Goal: Navigation & Orientation: Find specific page/section

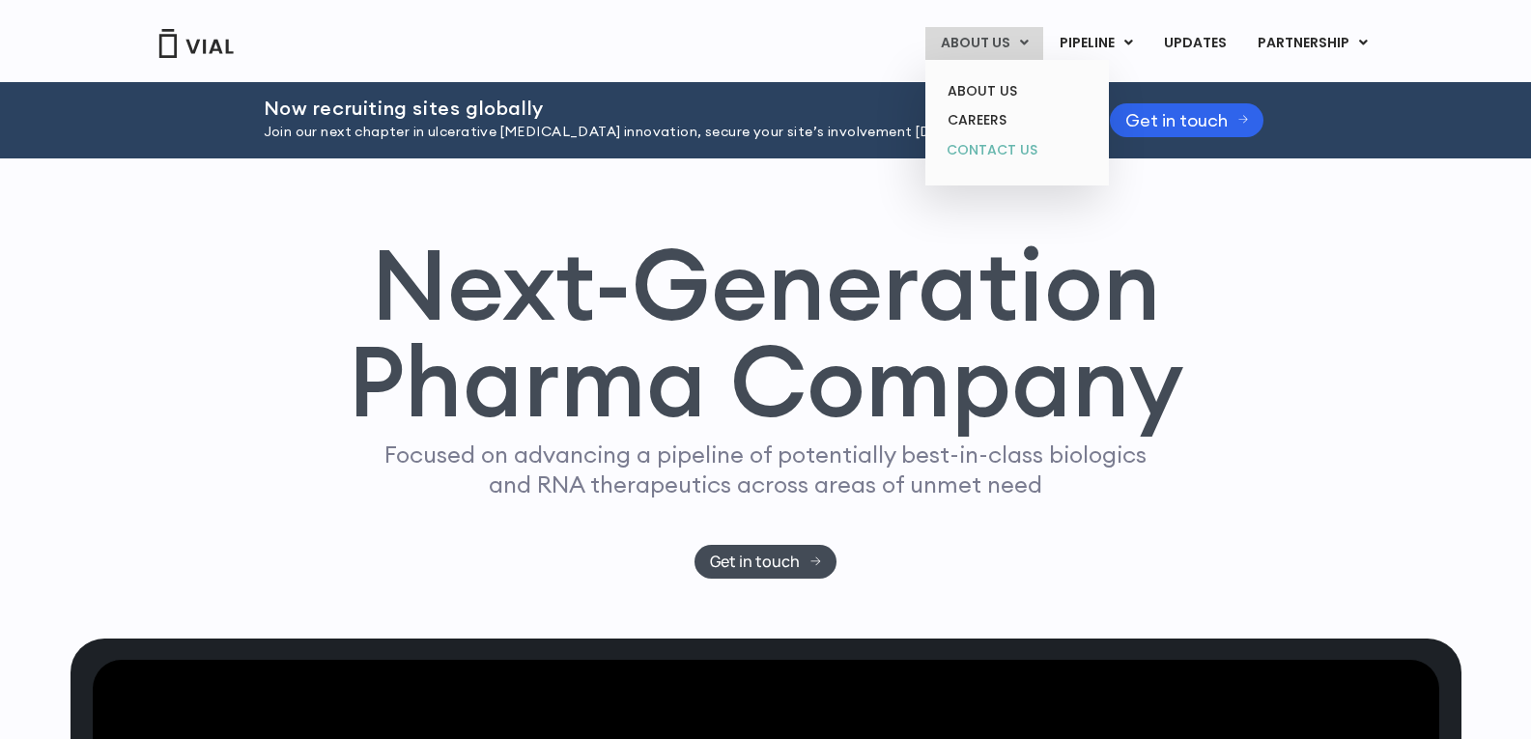
click at [1001, 153] on link "CONTACT US" at bounding box center [1016, 150] width 169 height 31
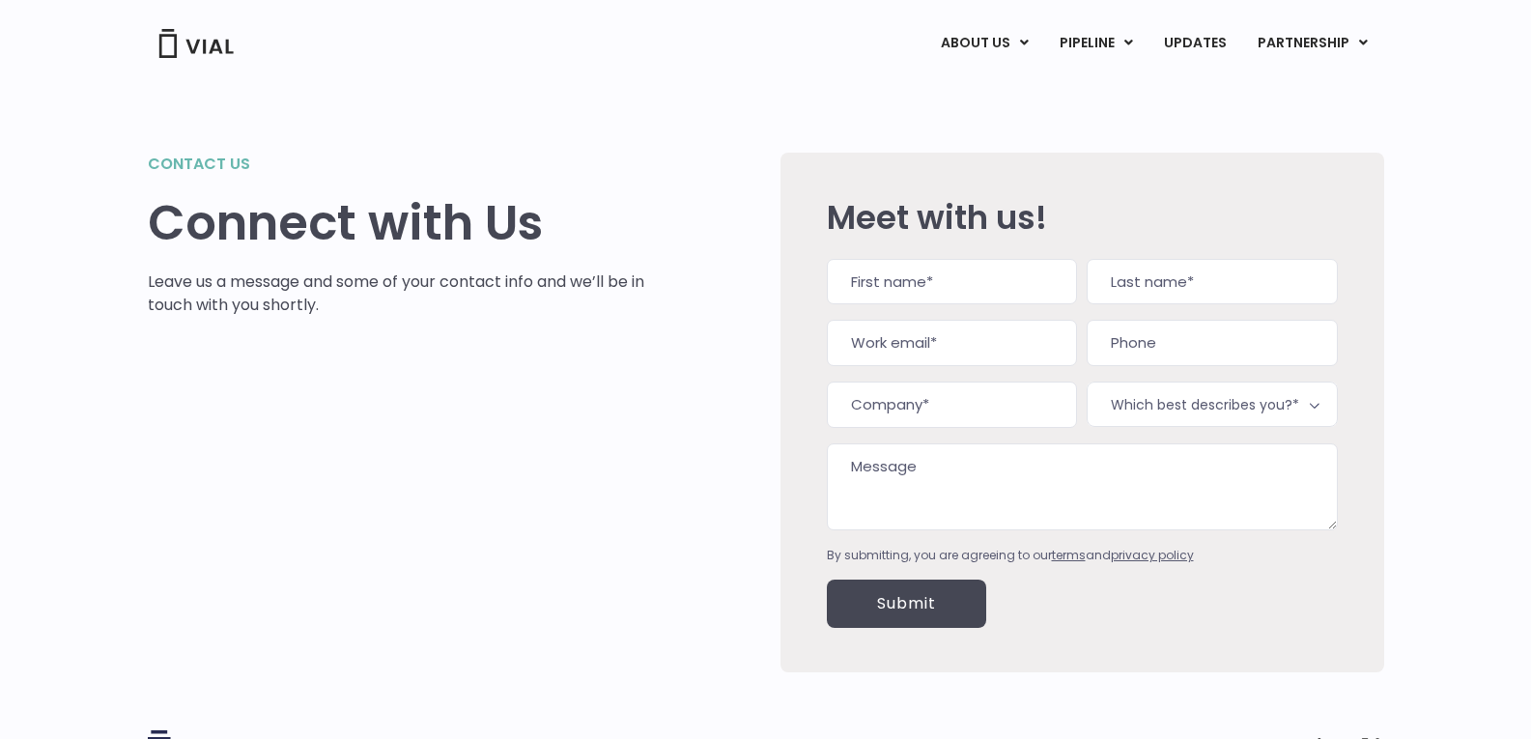
click at [300, 289] on p "Leave us a message and some of your contact info and we’ll be in touch with you…" at bounding box center [397, 294] width 498 height 46
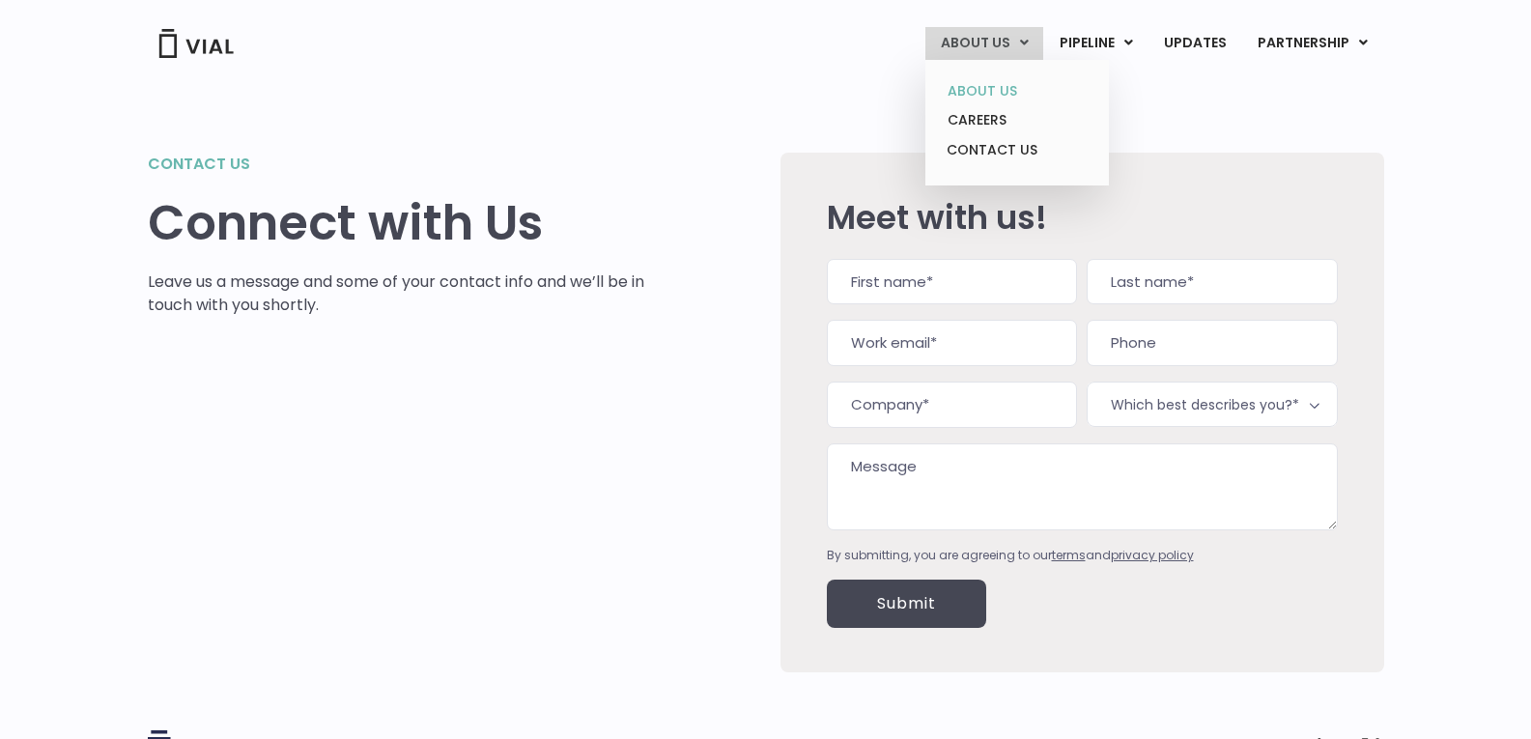
click at [1011, 89] on link "ABOUT US" at bounding box center [1016, 91] width 169 height 30
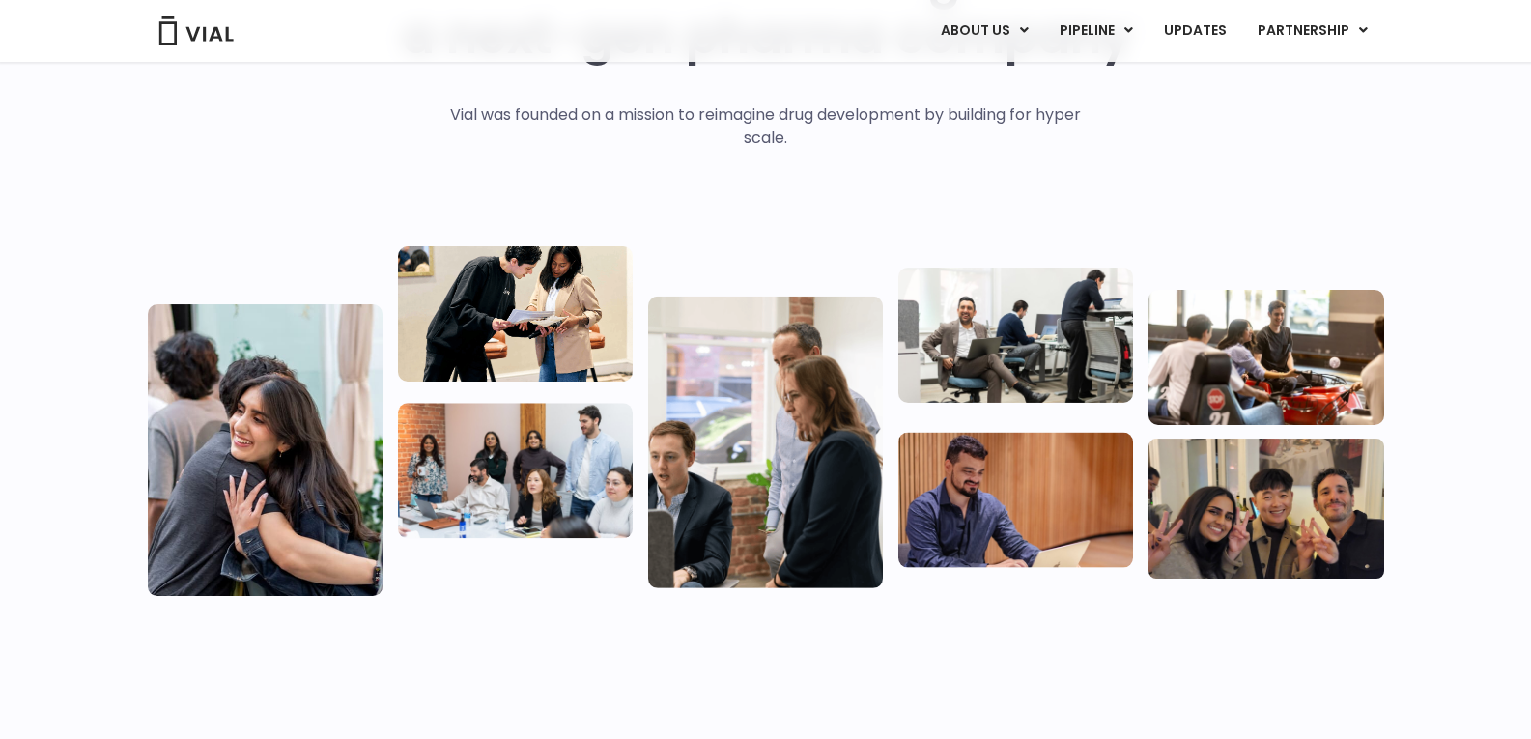
scroll to position [290, 0]
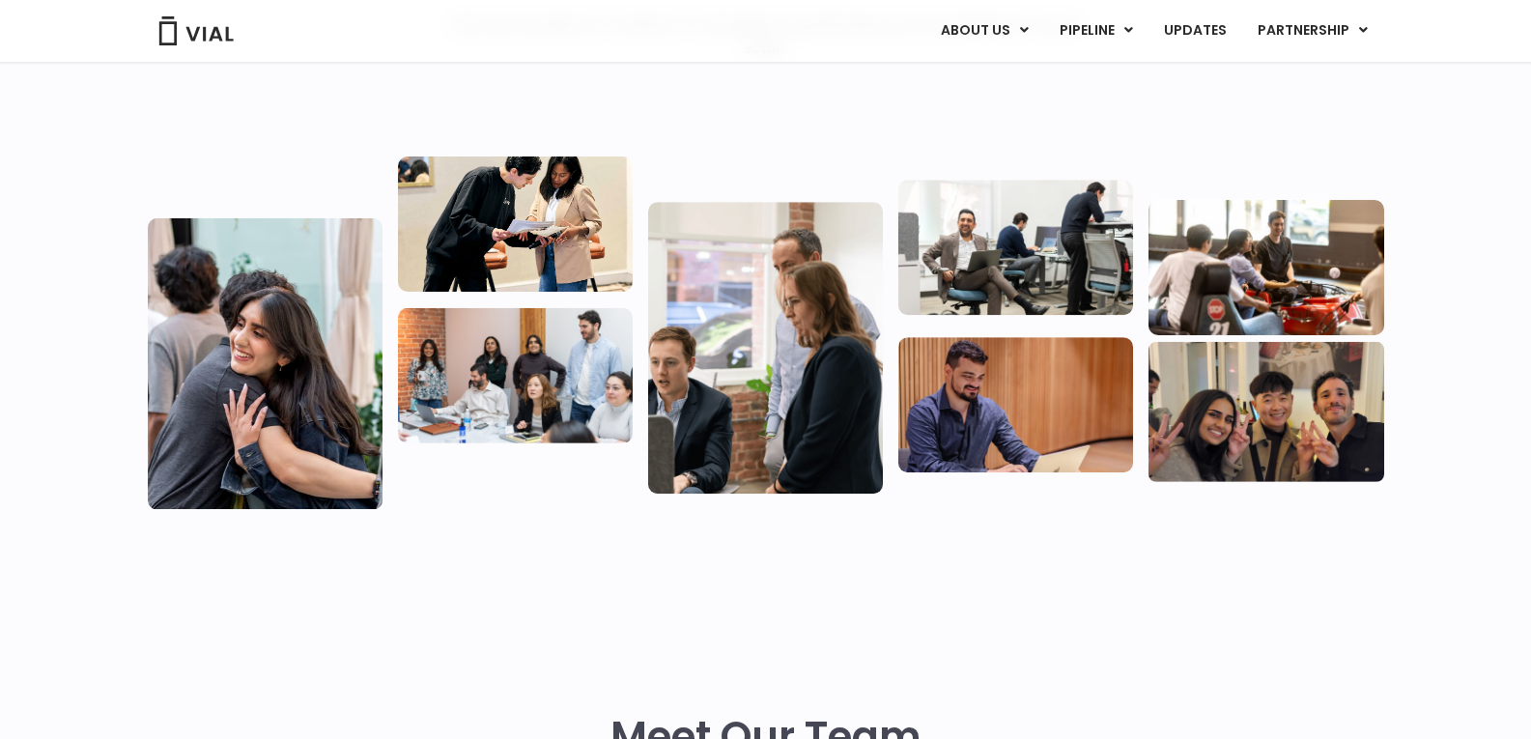
click at [473, 466] on div at bounding box center [515, 333] width 235 height 353
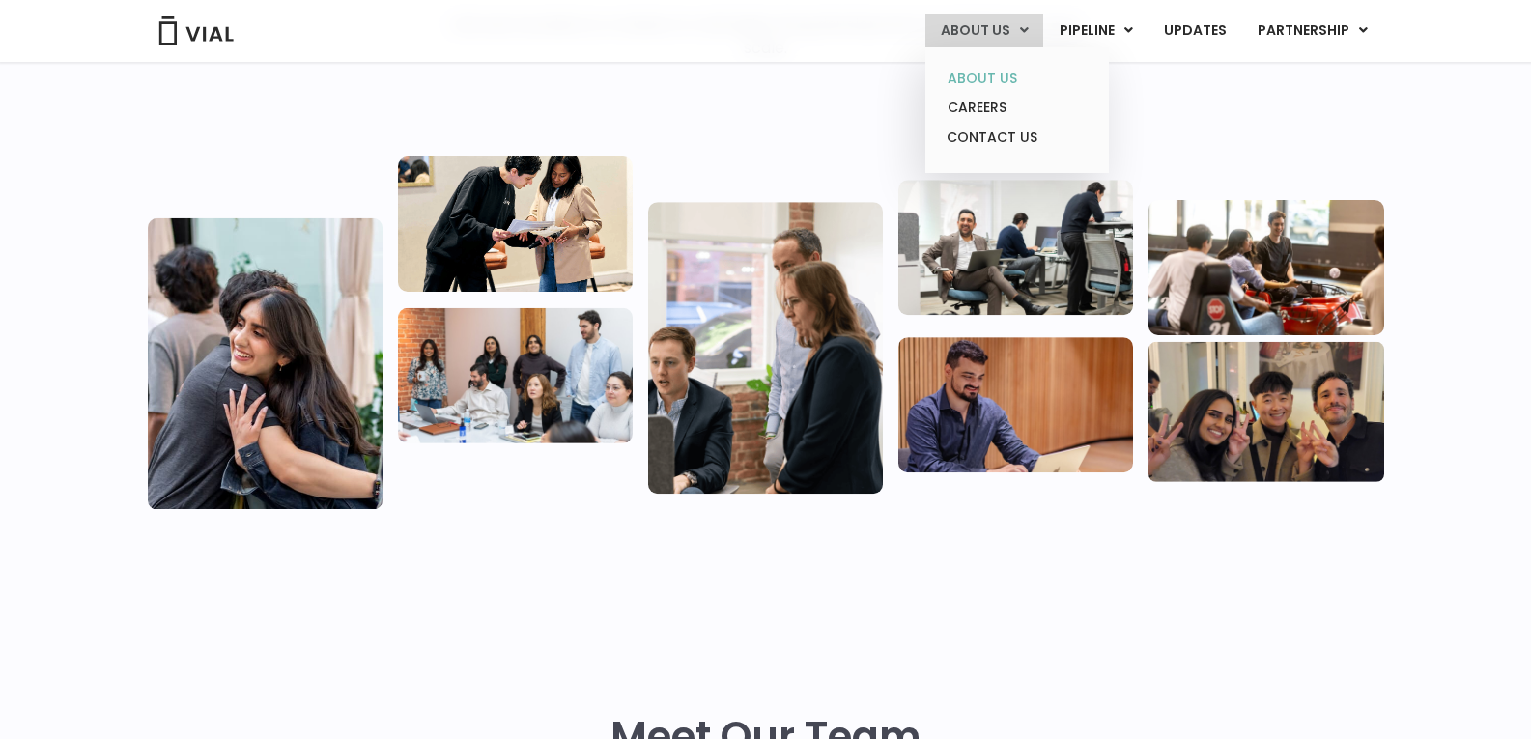
click at [977, 82] on link "ABOUT US" at bounding box center [1016, 79] width 169 height 30
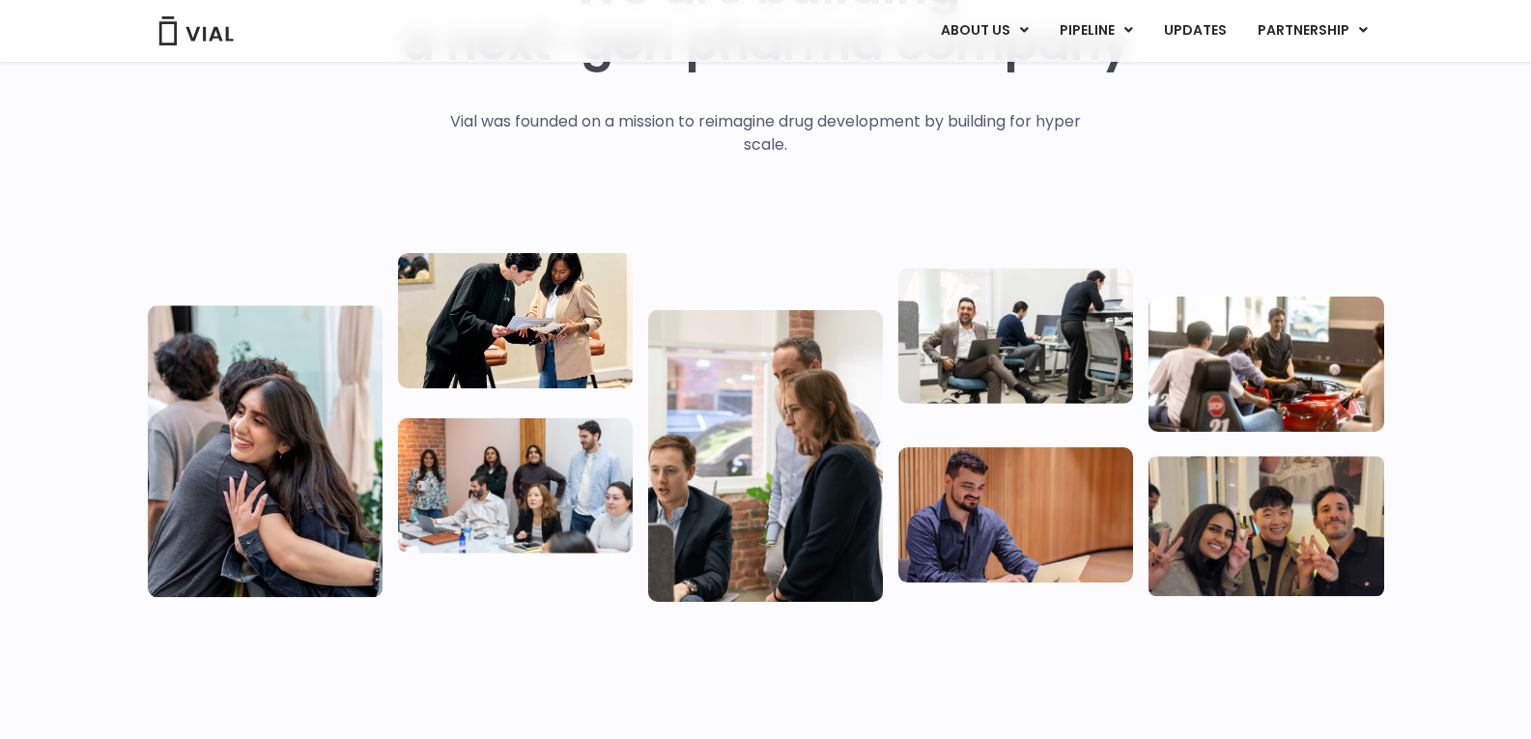
scroll to position [483, 0]
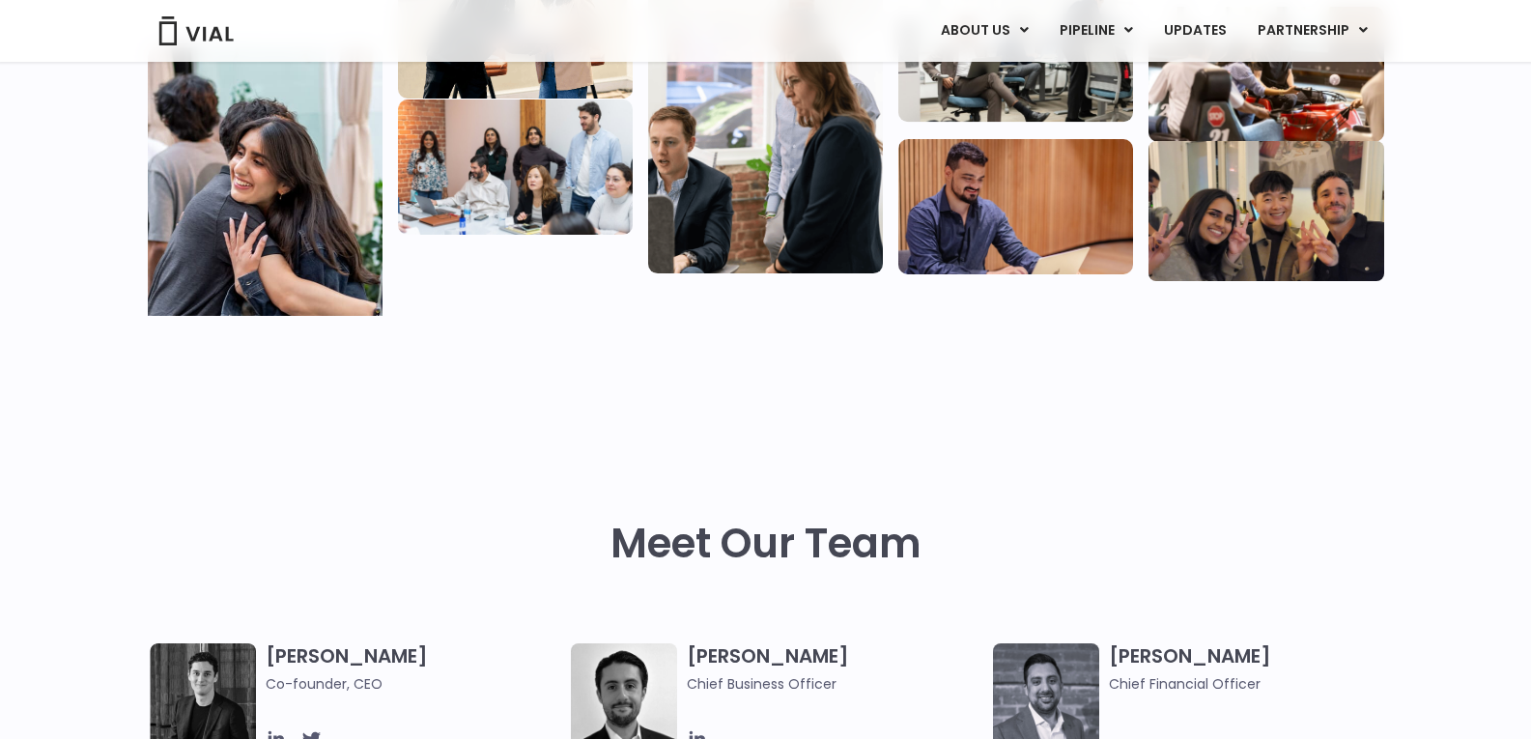
click at [896, 256] on div at bounding box center [766, 130] width 1237 height 372
click at [1000, 244] on img at bounding box center [1016, 206] width 235 height 135
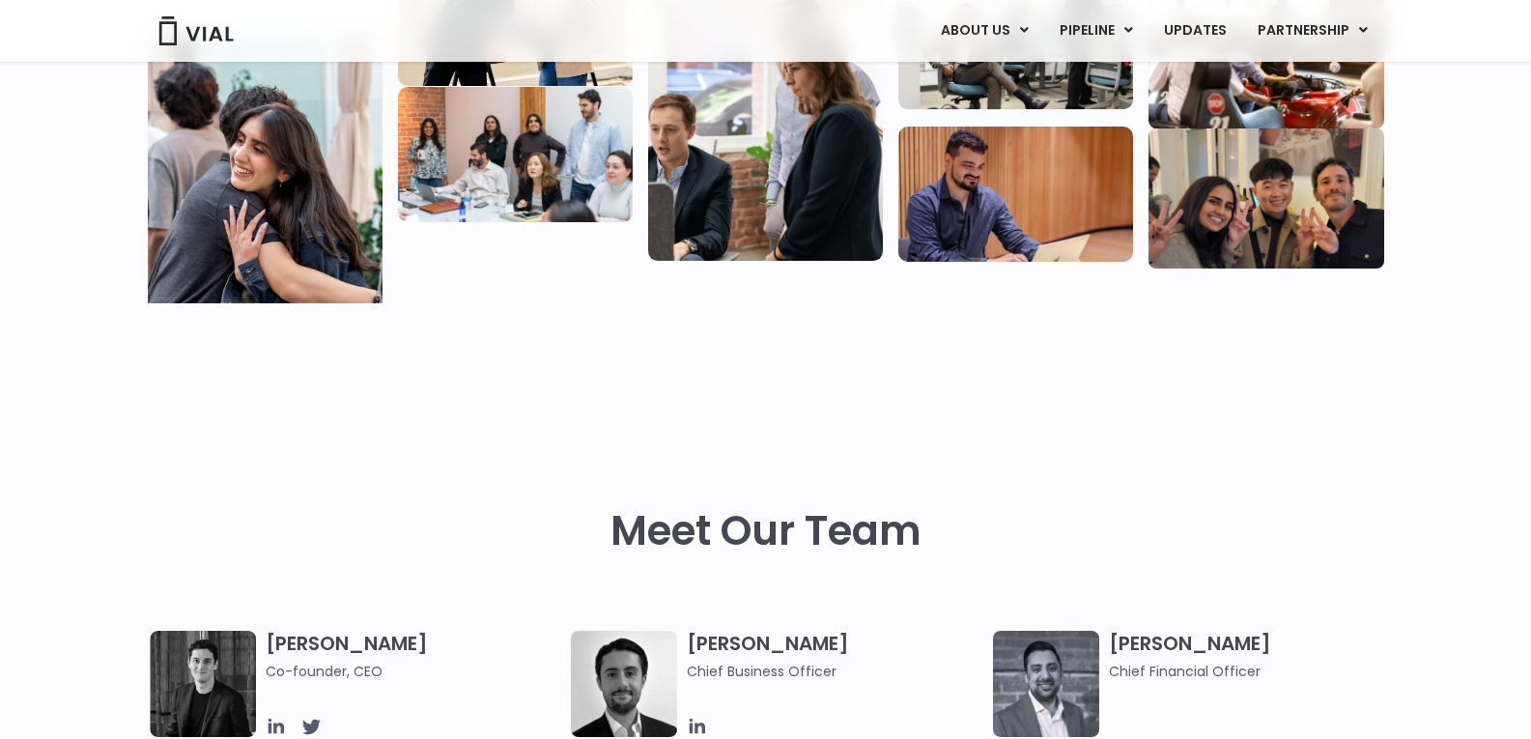
scroll to position [773, 0]
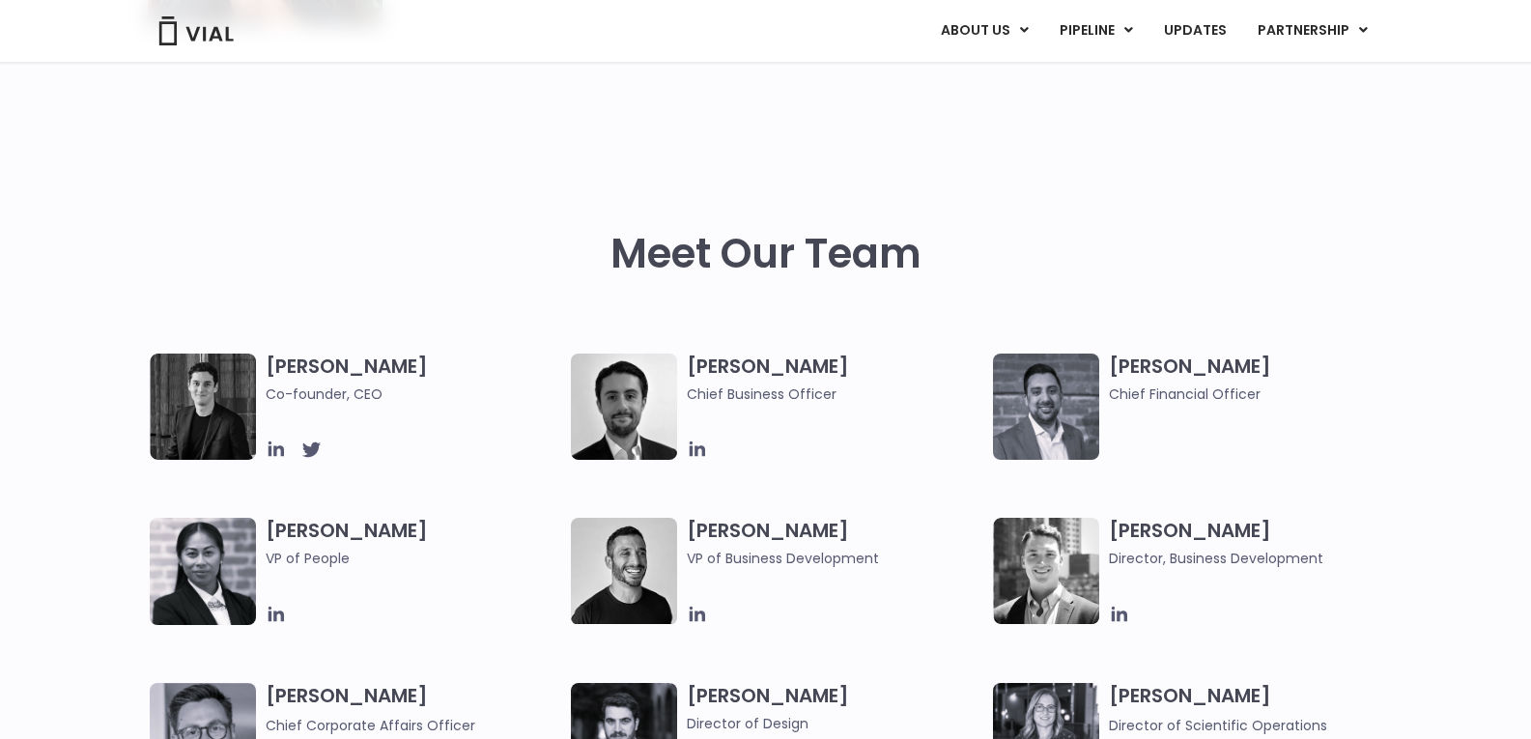
click at [722, 378] on h3 "Max James Chief Business Officer" at bounding box center [835, 379] width 297 height 51
click at [1244, 355] on h3 "Samir Meghji Chief Financial Officer" at bounding box center [1257, 379] width 297 height 51
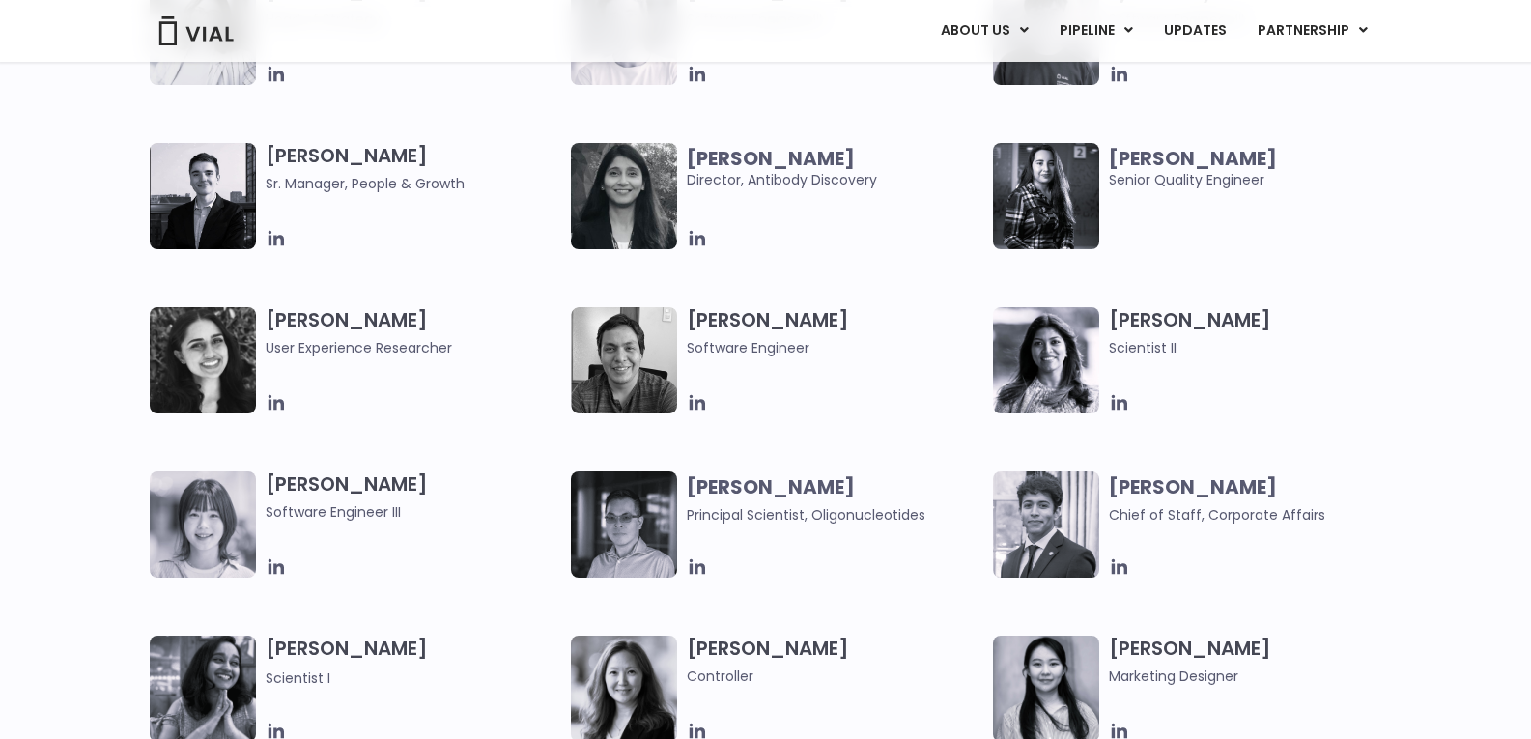
scroll to position [4075, 0]
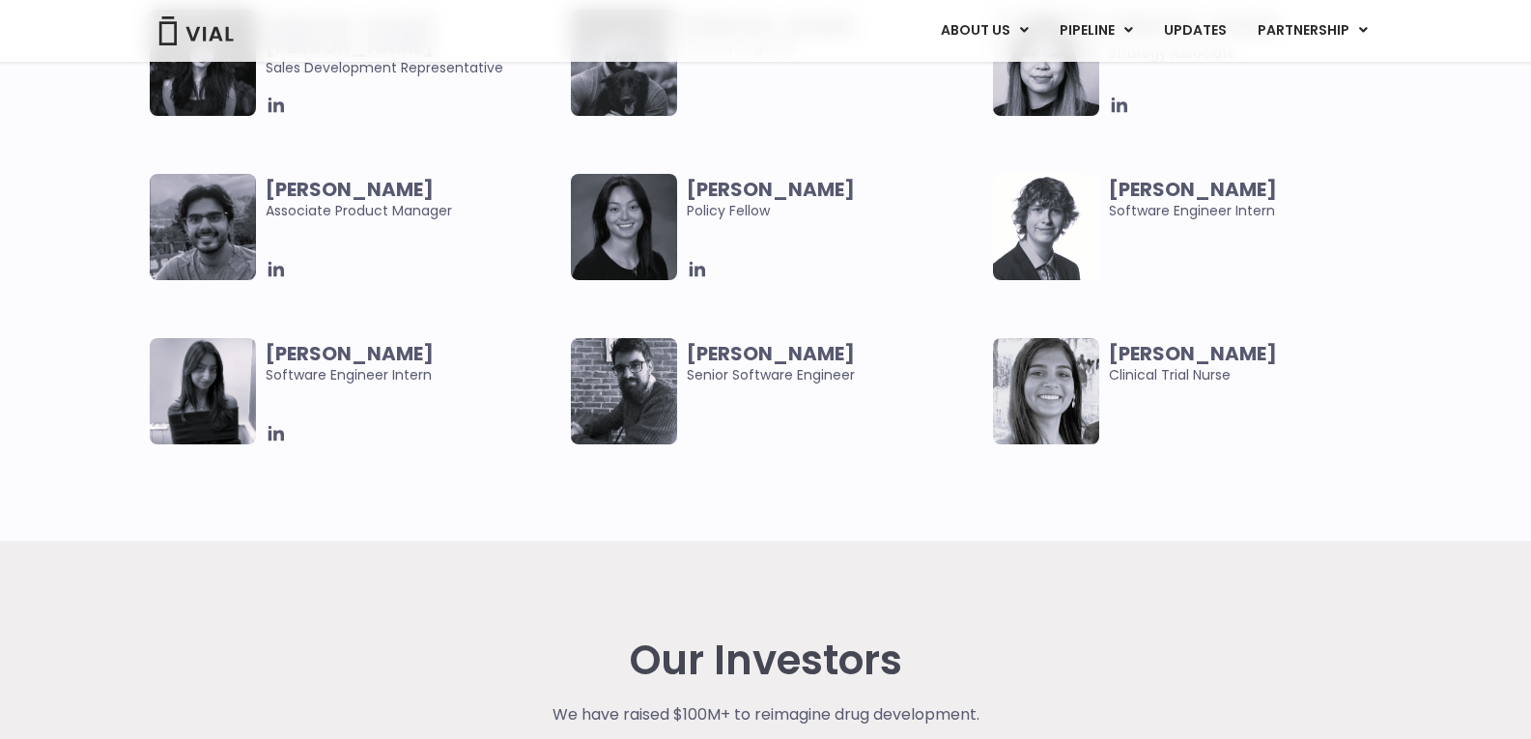
click at [1159, 221] on span "Ethan Cook Software Engineer Intern" at bounding box center [1257, 200] width 297 height 43
click at [763, 345] on b "[PERSON_NAME]" at bounding box center [771, 353] width 168 height 27
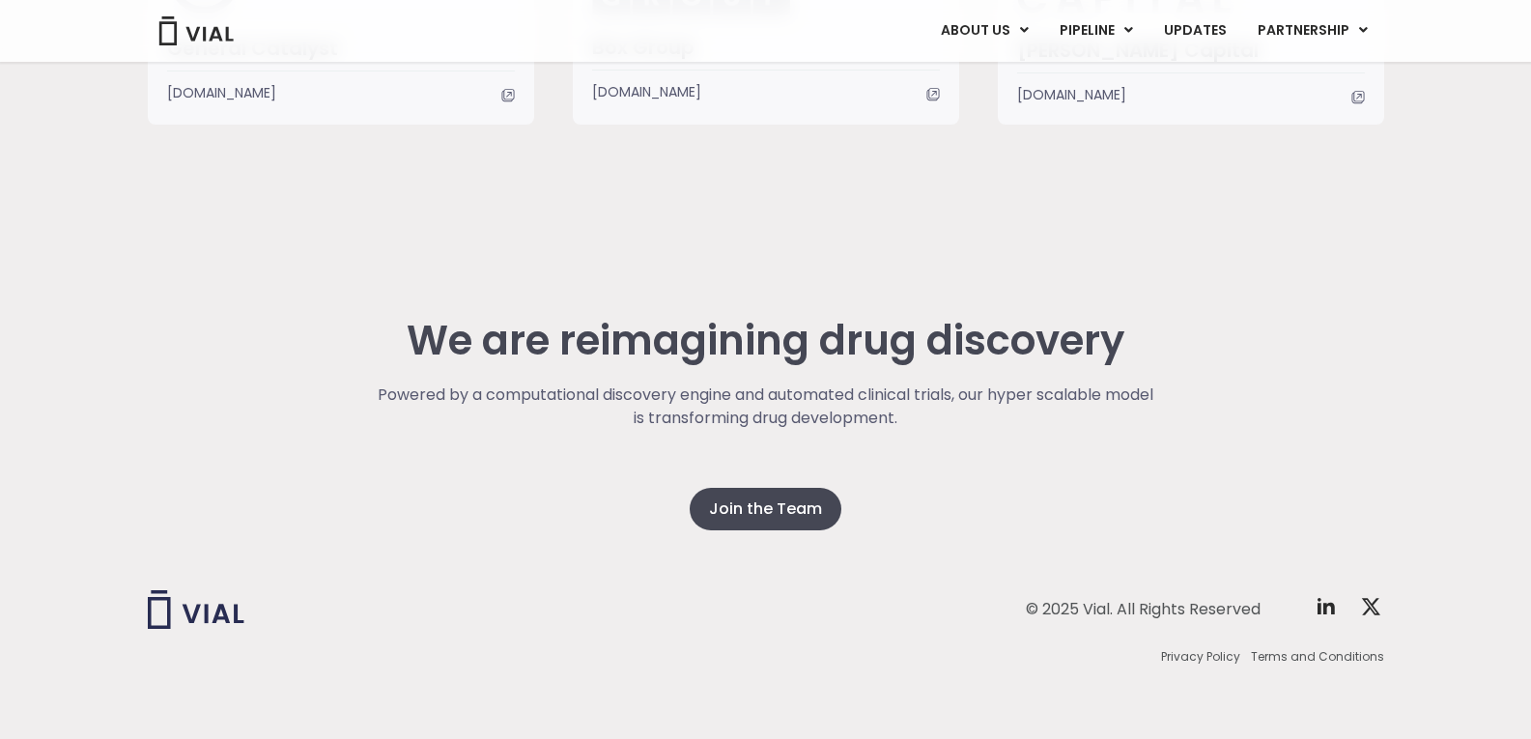
scroll to position [4925, 0]
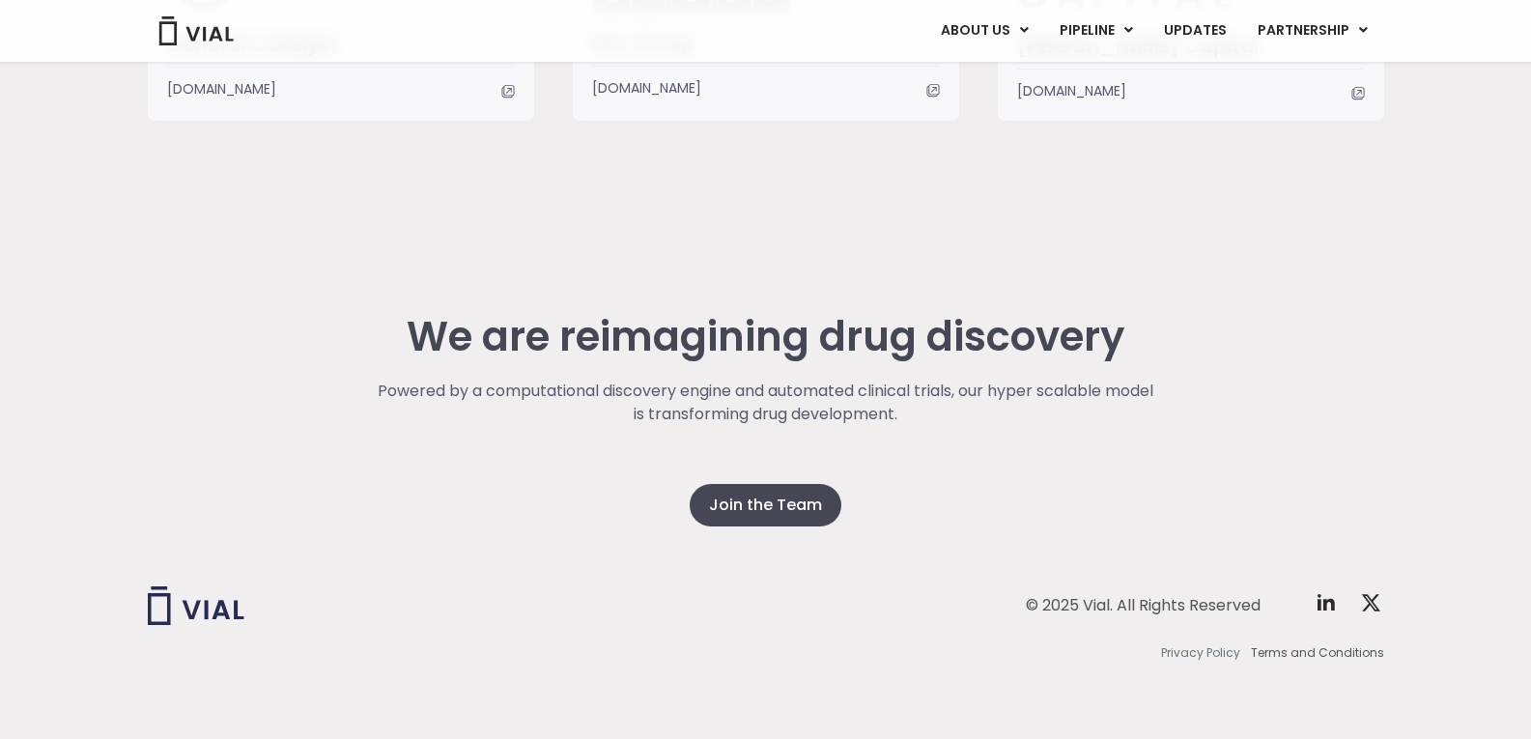
click at [1216, 651] on span "Privacy Policy" at bounding box center [1200, 652] width 79 height 17
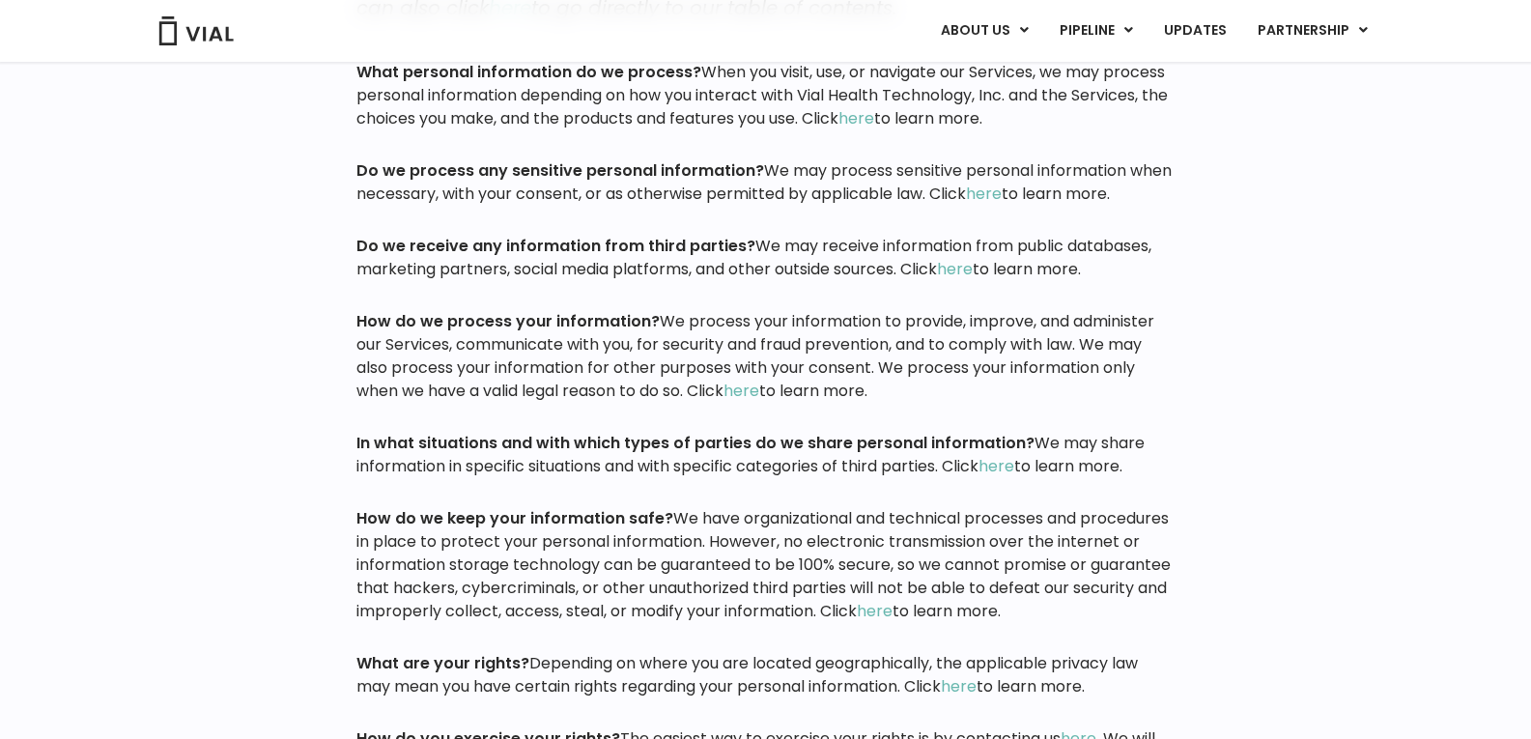
scroll to position [2316, 0]
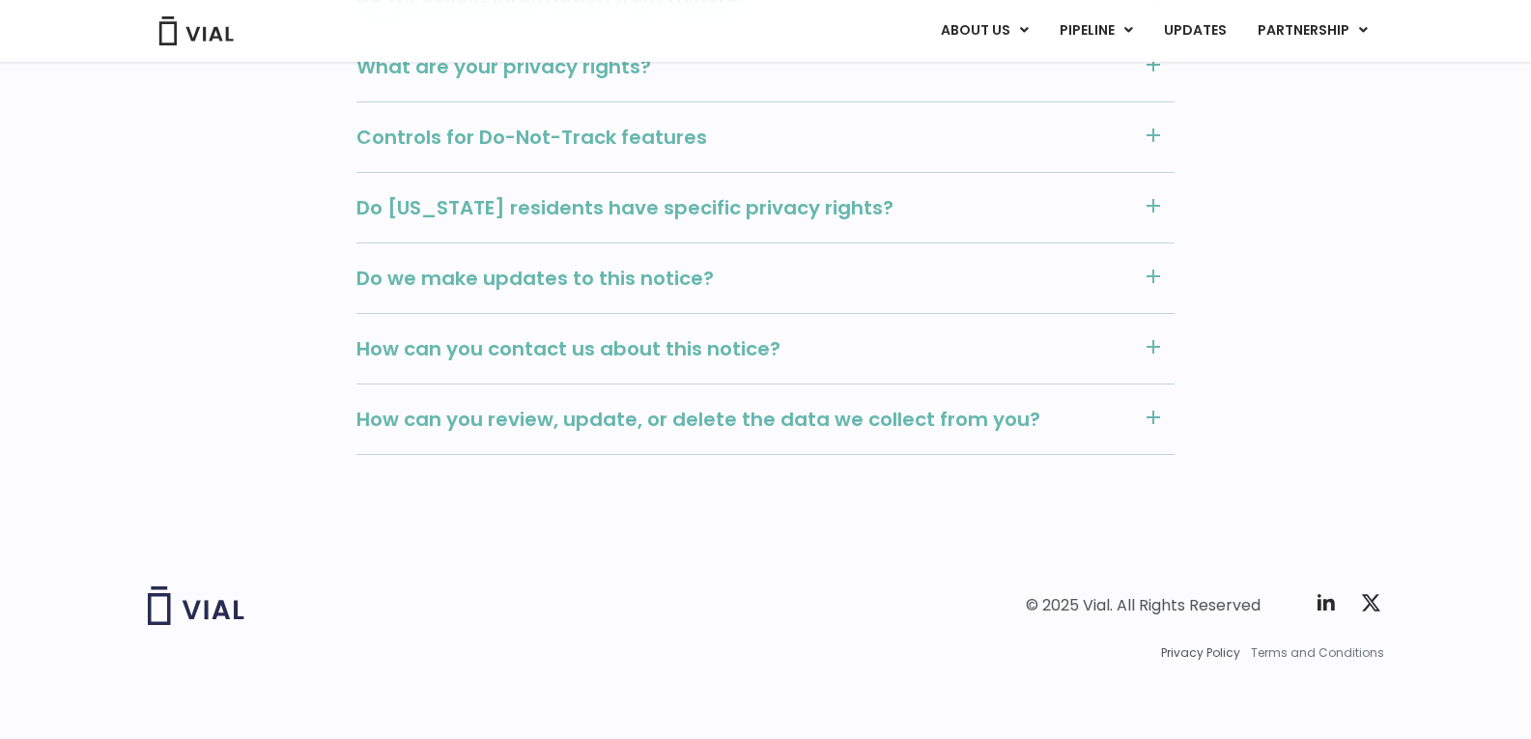
click at [1297, 657] on span "Terms and Conditions" at bounding box center [1317, 652] width 133 height 17
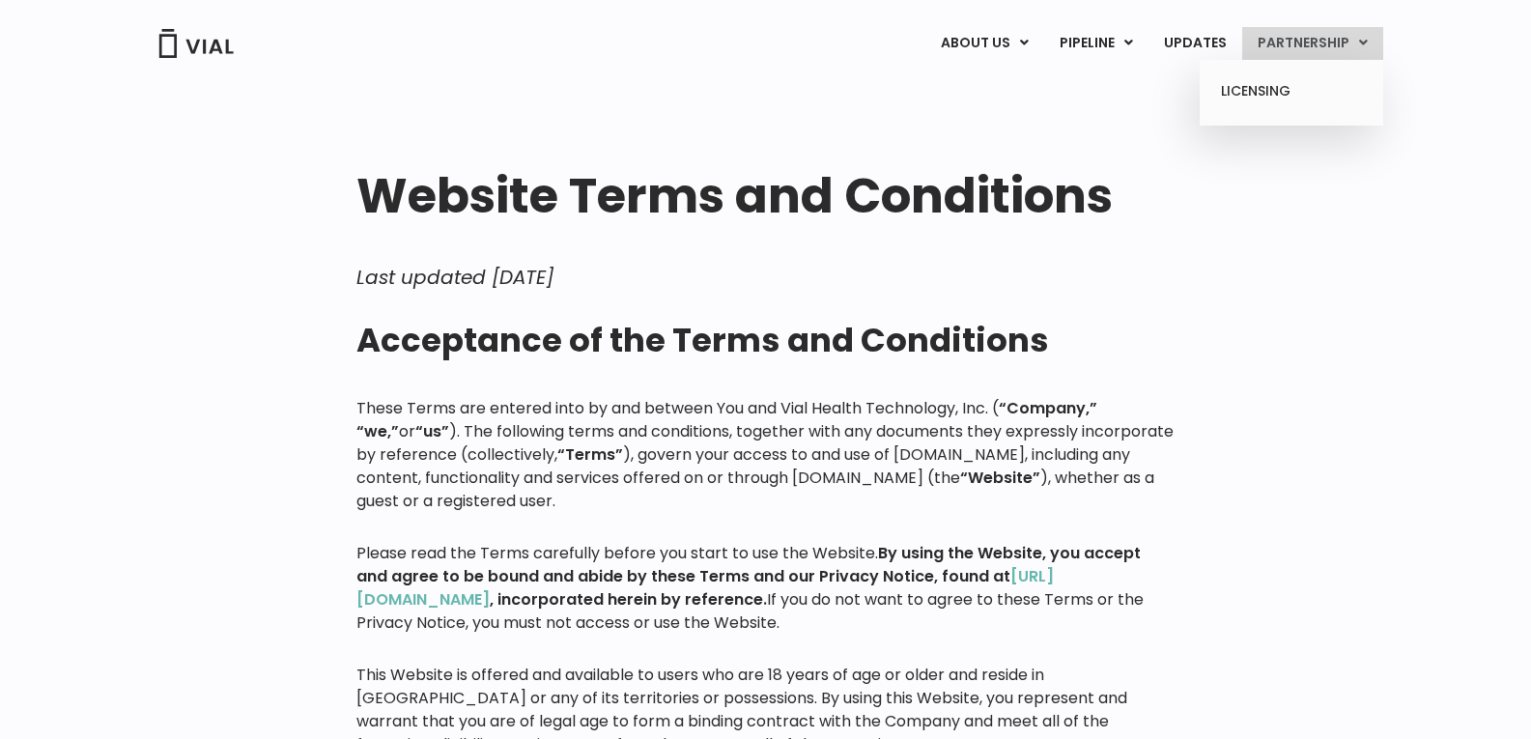
click at [1363, 41] on icon at bounding box center [1363, 43] width 9 height 14
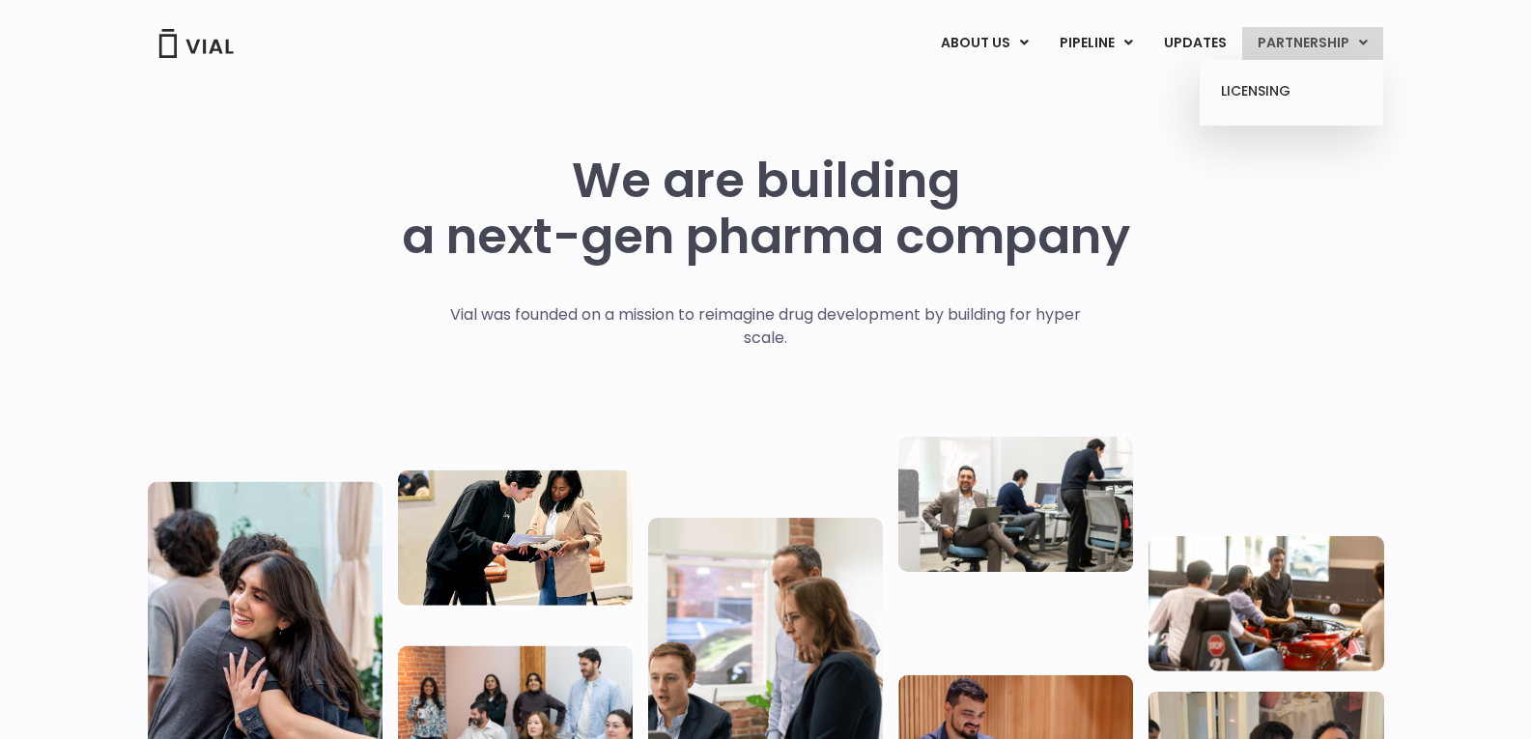
click at [1258, 32] on link "PARTNERSHIP" at bounding box center [1313, 43] width 141 height 33
click at [1268, 86] on link "LICENSING" at bounding box center [1291, 91] width 169 height 31
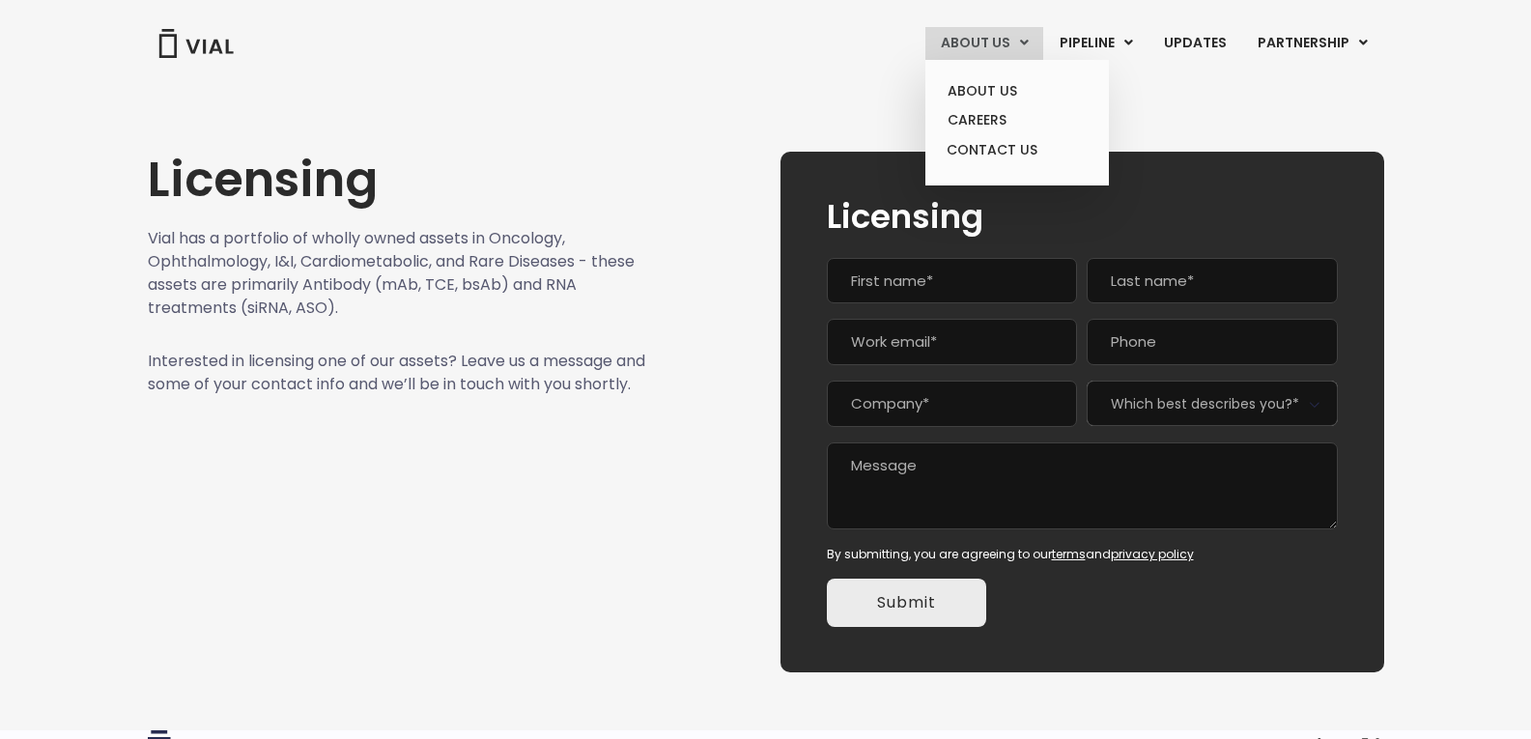
click at [998, 40] on link "ABOUT US" at bounding box center [985, 43] width 118 height 33
click at [1006, 151] on link "CONTACT US" at bounding box center [1016, 150] width 169 height 31
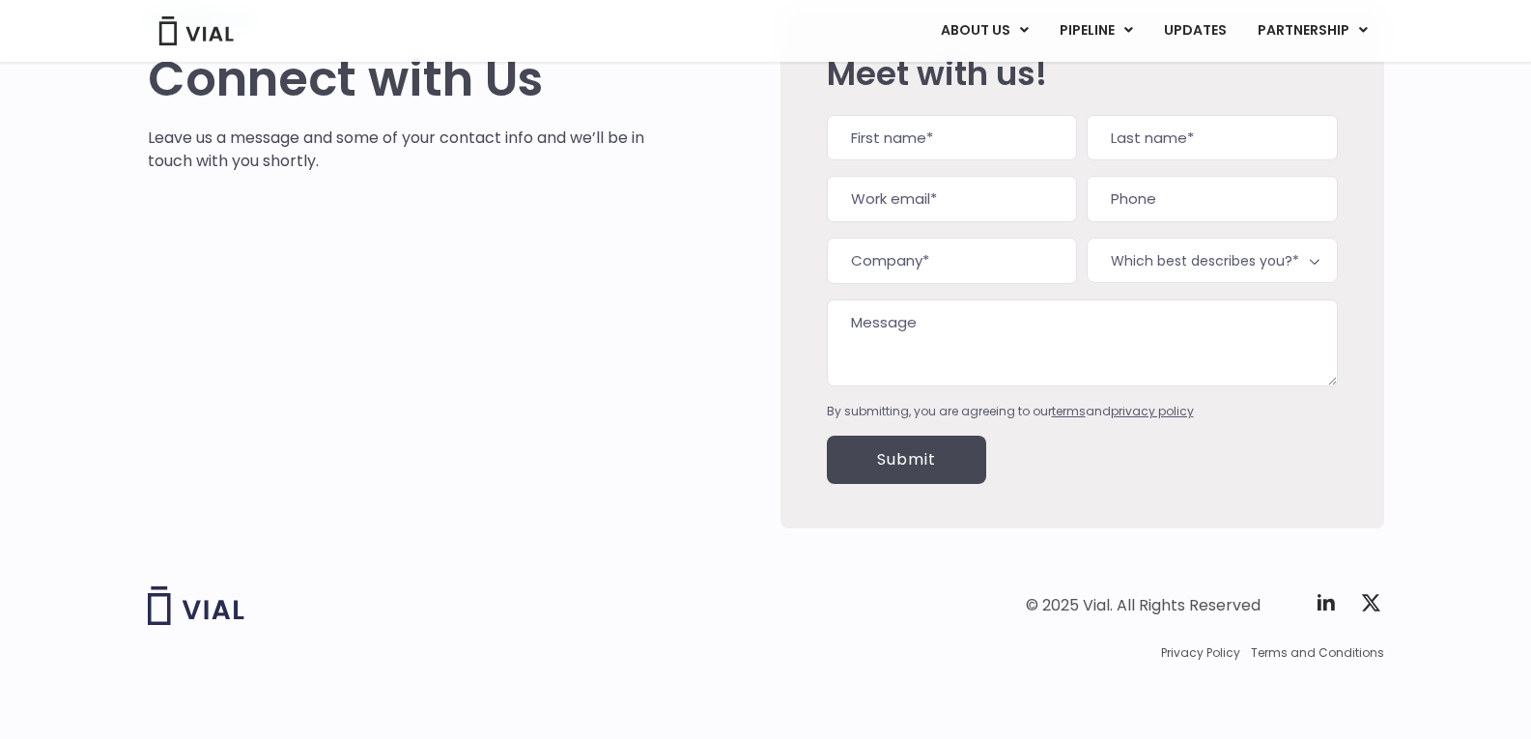
click at [180, 596] on img at bounding box center [196, 606] width 97 height 39
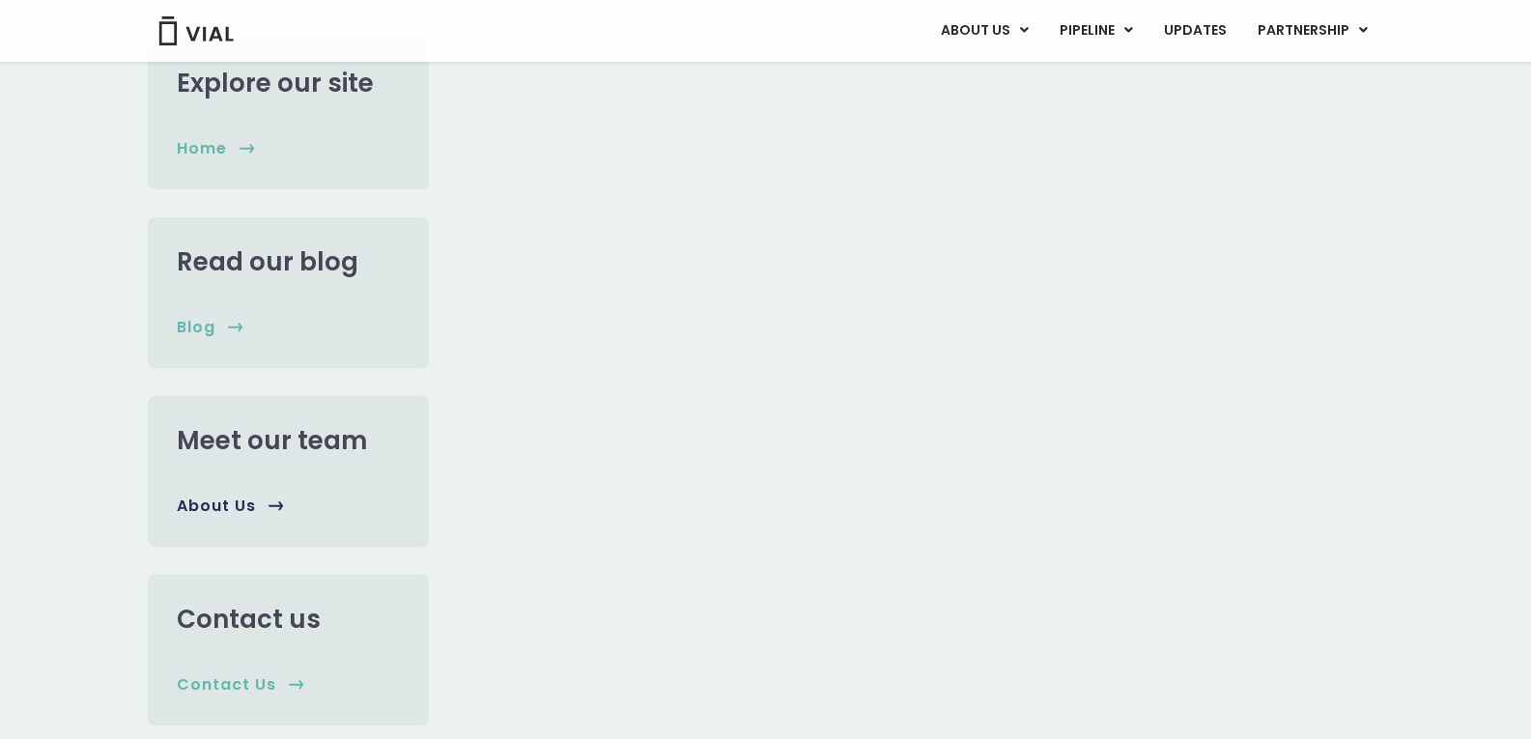
scroll to position [363, 0]
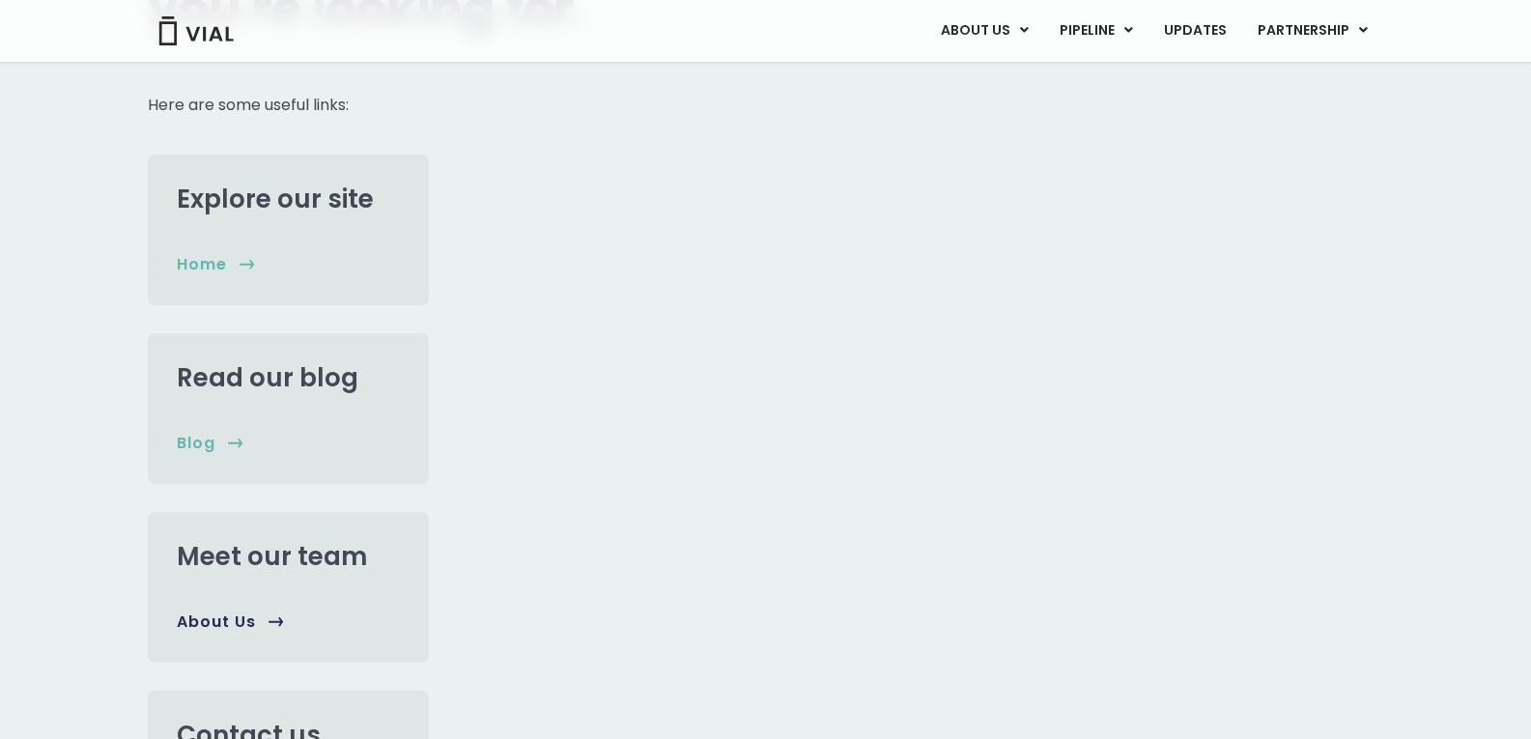
click at [252, 619] on span "About us" at bounding box center [216, 622] width 79 height 21
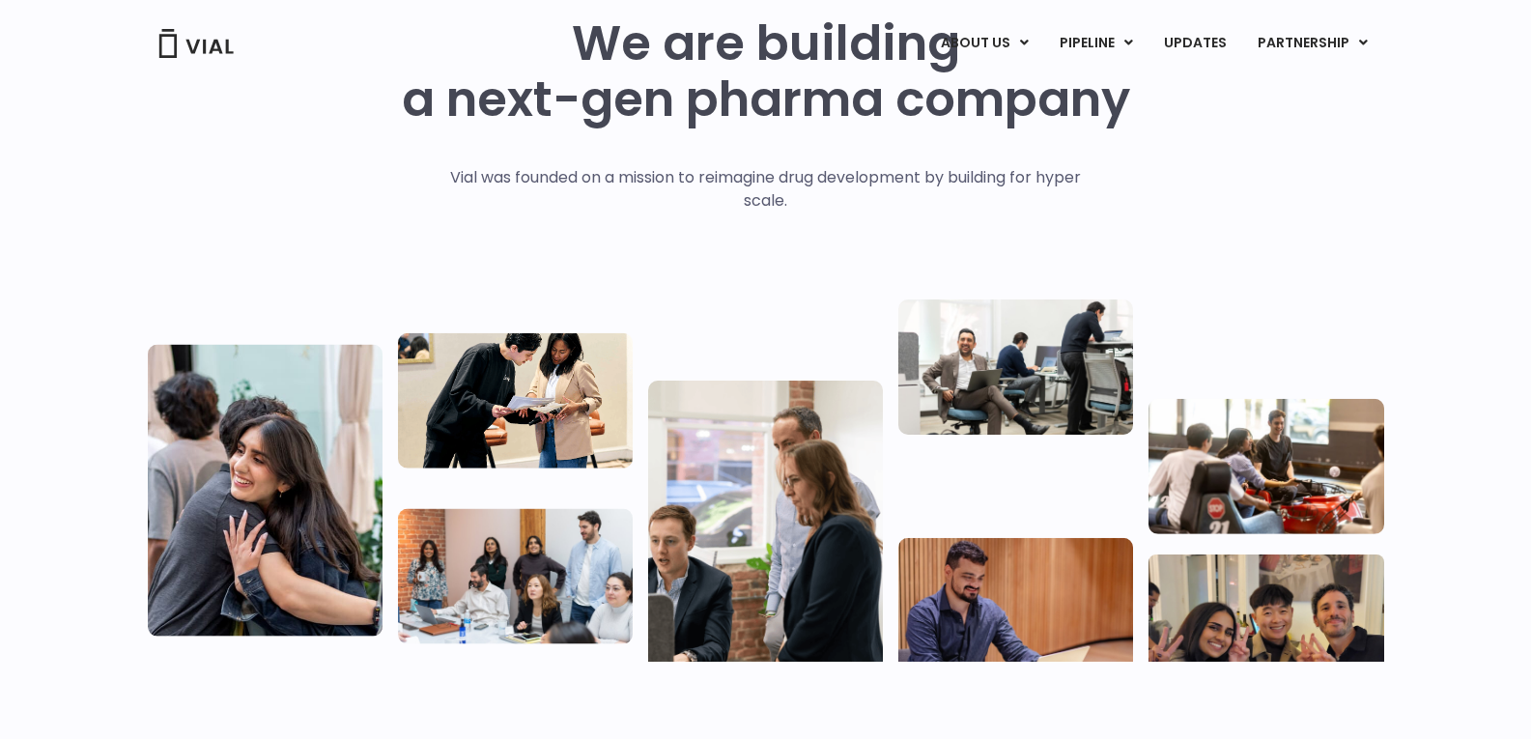
scroll to position [193, 0]
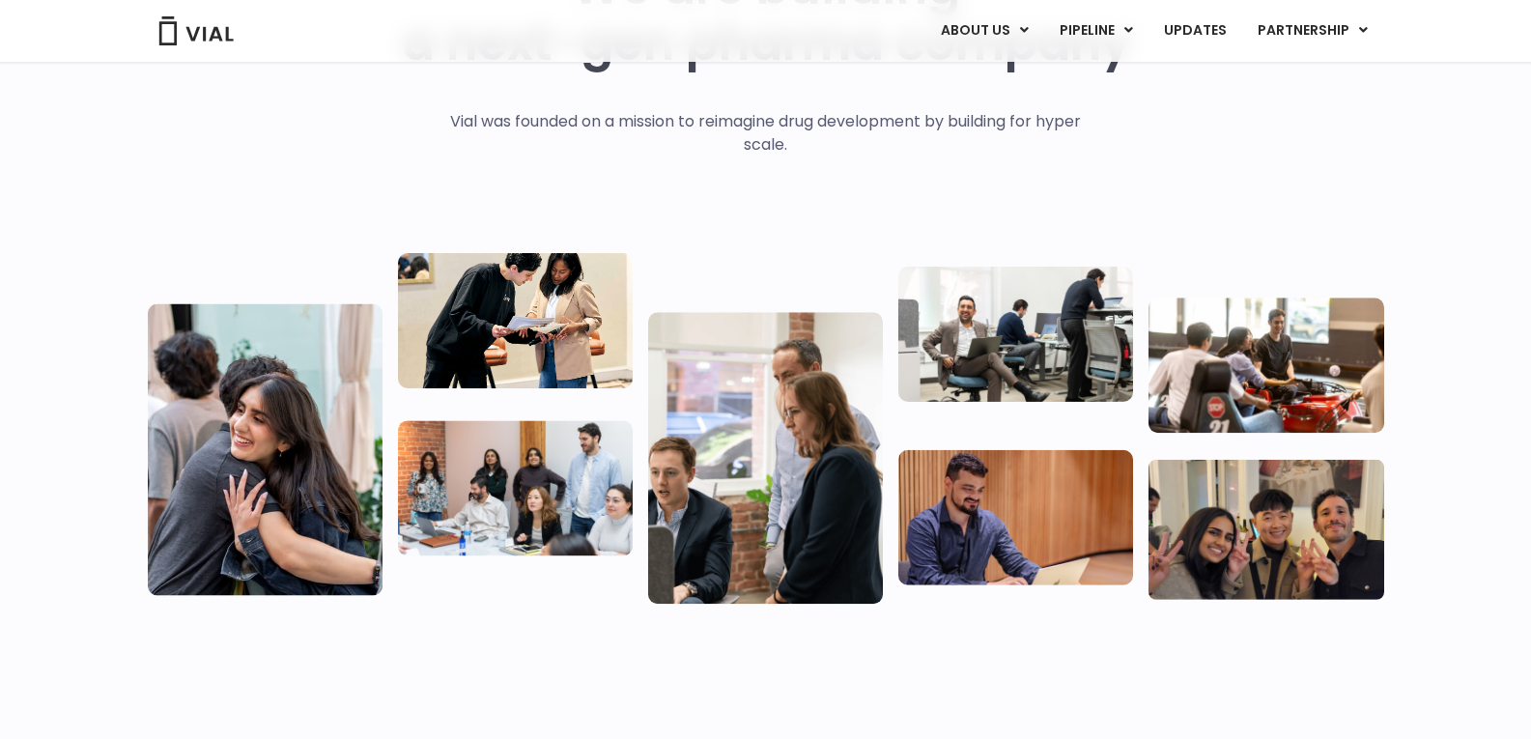
click at [533, 460] on img at bounding box center [515, 487] width 235 height 135
click at [770, 148] on p "Vial was founded on a mission to reimagine drug development by building for hyp…" at bounding box center [766, 133] width 672 height 46
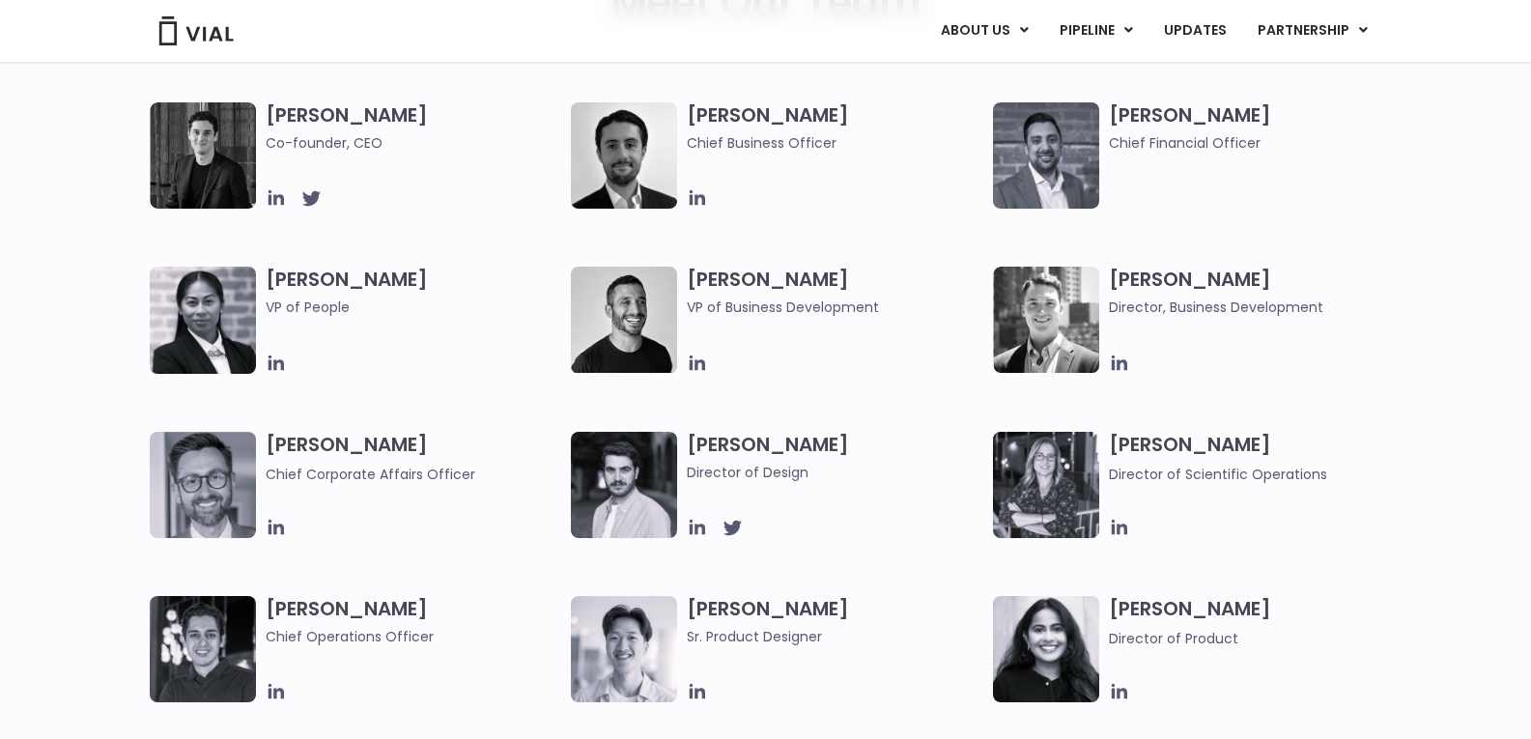
scroll to position [1047, 0]
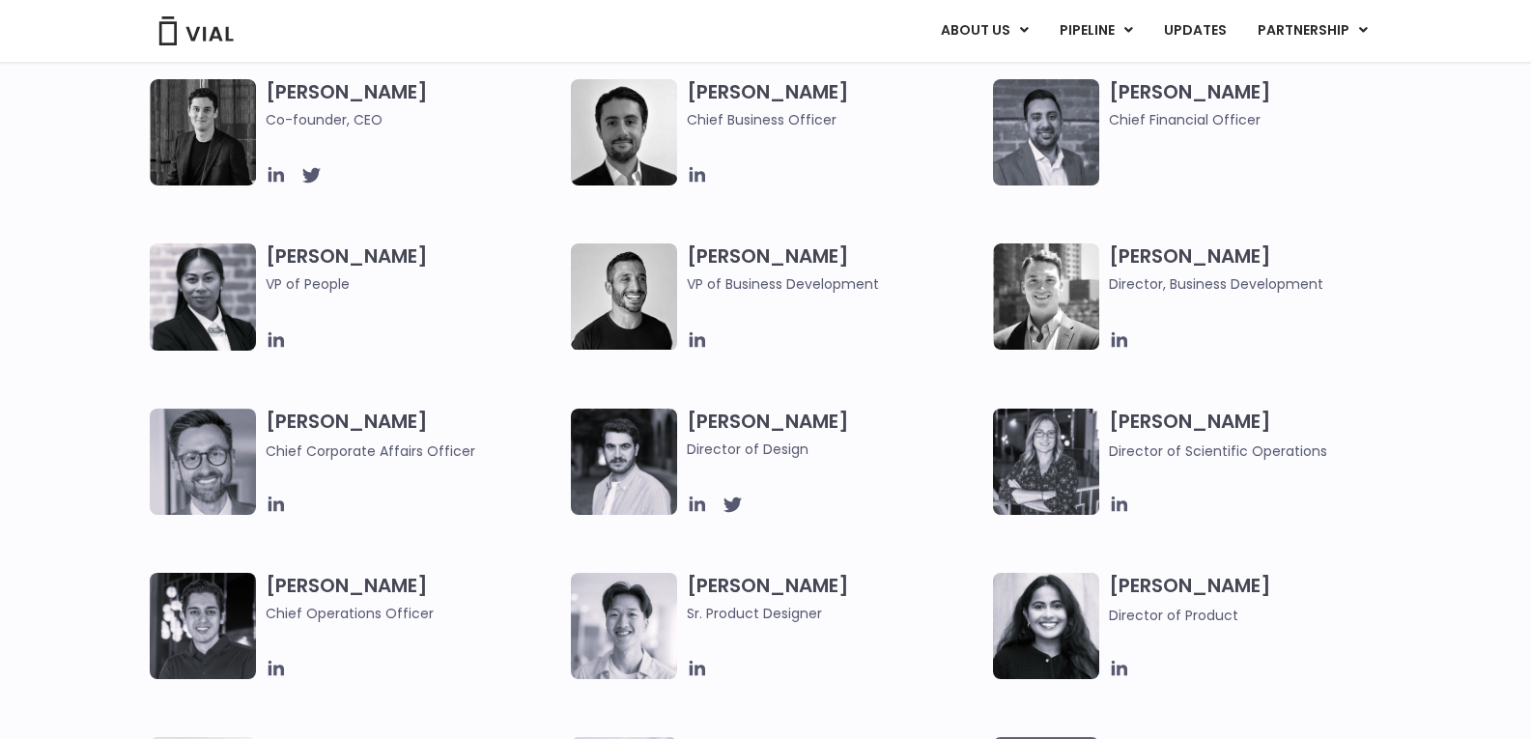
click at [733, 285] on span "VP of Business Development" at bounding box center [835, 283] width 297 height 21
click at [1219, 284] on span "Director, Business Development" at bounding box center [1257, 283] width 297 height 21
